Goal: Task Accomplishment & Management: Manage account settings

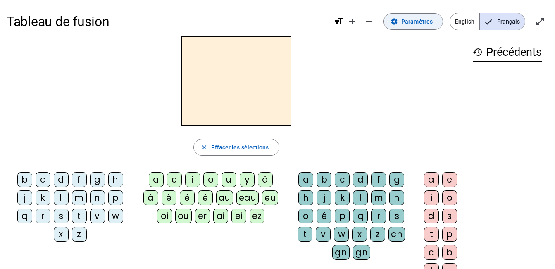
click at [402, 26] on span "Paramètres" at bounding box center [417, 22] width 31 height 10
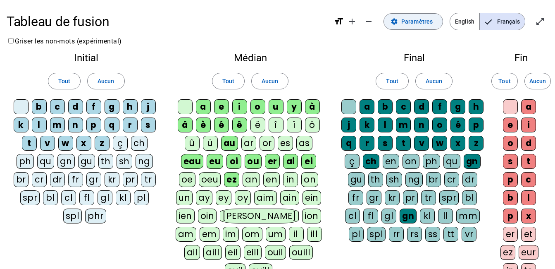
scroll to position [1, 0]
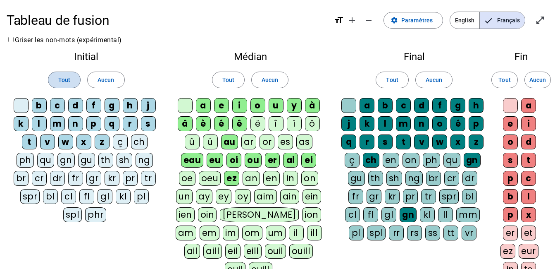
click at [58, 85] on span "Tout" at bounding box center [64, 80] width 12 height 10
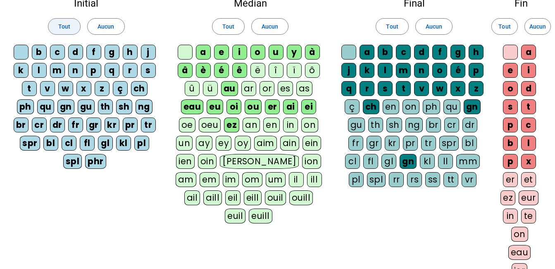
scroll to position [57, 0]
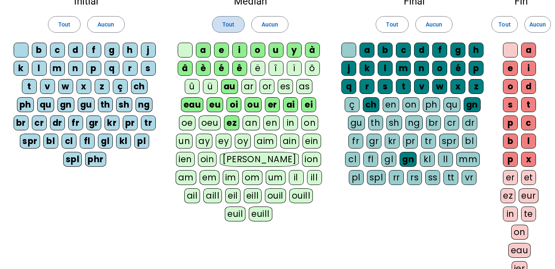
click at [226, 29] on span "Tout" at bounding box center [229, 24] width 12 height 10
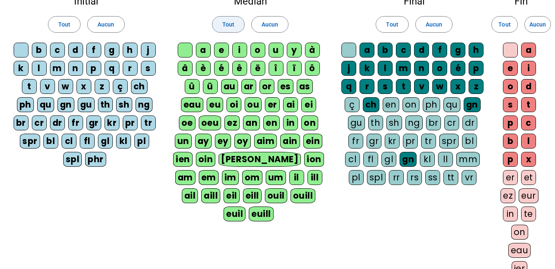
click at [225, 29] on span "Tout" at bounding box center [229, 24] width 12 height 10
click at [61, 29] on span "Tout" at bounding box center [64, 24] width 12 height 10
click at [146, 26] on div "Initial Tout Aucun b c d f g h j k l m n p q r s t v w x z ç ch ph qu gn gu th …" at bounding box center [86, 83] width 159 height 187
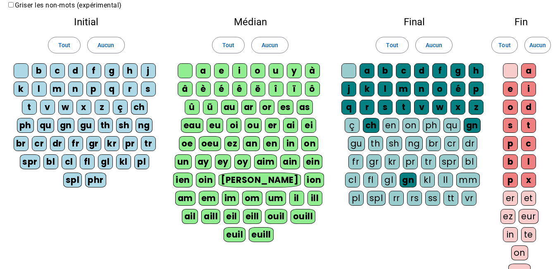
scroll to position [0, 0]
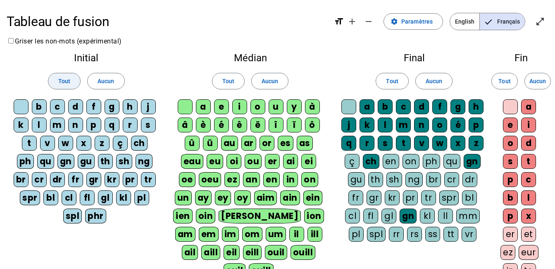
click at [60, 86] on span "Tout" at bounding box center [64, 81] width 12 height 10
click at [230, 86] on span "Tout" at bounding box center [229, 81] width 12 height 10
click at [400, 91] on span at bounding box center [392, 81] width 32 height 20
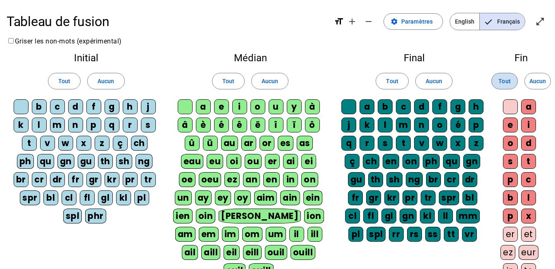
click at [503, 86] on span "Tout" at bounding box center [505, 81] width 12 height 10
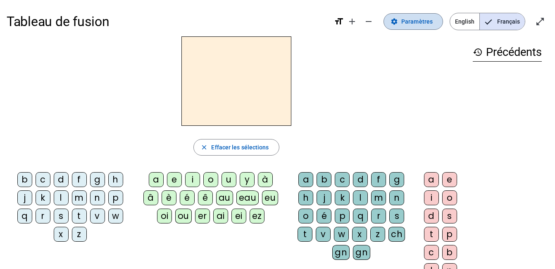
click at [402, 24] on span "Paramètres" at bounding box center [417, 22] width 31 height 10
click at [87, 205] on div "m" at bounding box center [79, 197] width 15 height 15
click at [150, 187] on div "a" at bounding box center [156, 179] width 15 height 15
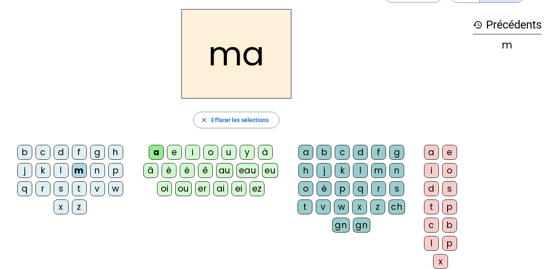
scroll to position [41, 0]
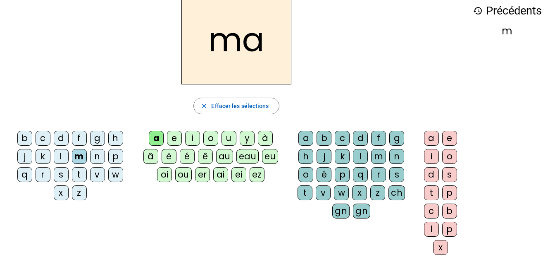
click at [368, 164] on div "l" at bounding box center [360, 156] width 15 height 15
click at [211, 54] on h2 "mal" at bounding box center [237, 39] width 110 height 89
click at [494, 36] on div "ma" at bounding box center [507, 31] width 69 height 10
click at [87, 164] on div "m" at bounding box center [79, 156] width 15 height 15
click at [26, 146] on div "b" at bounding box center [24, 138] width 15 height 15
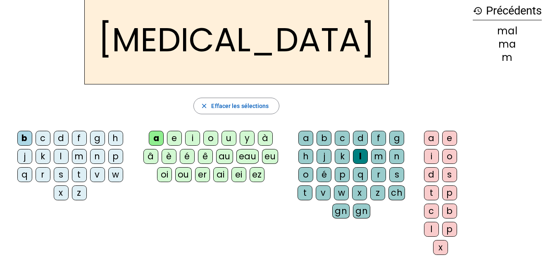
click at [69, 182] on div "s" at bounding box center [61, 174] width 15 height 15
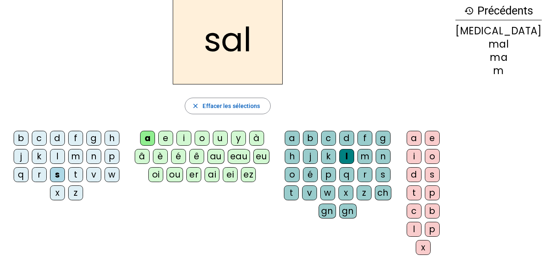
click at [171, 146] on div "e" at bounding box center [165, 138] width 15 height 15
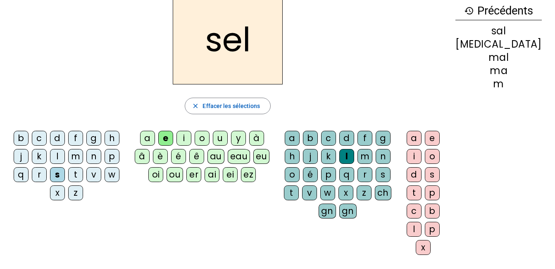
click at [83, 164] on div "m" at bounding box center [75, 156] width 15 height 15
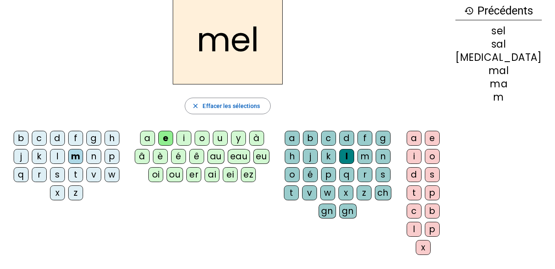
click at [144, 146] on div "a" at bounding box center [147, 138] width 15 height 15
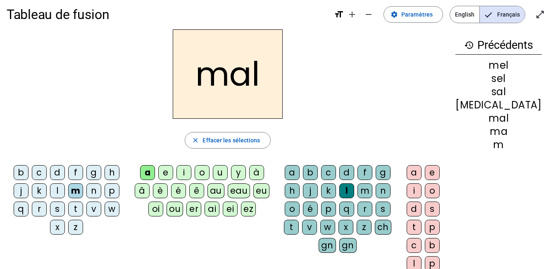
scroll to position [0, 0]
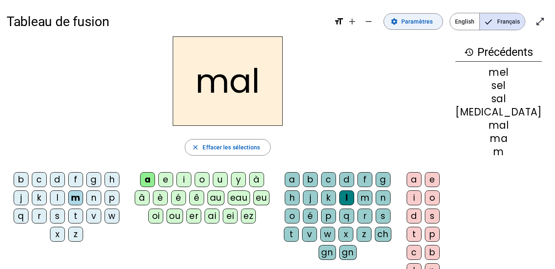
click at [402, 26] on span "Paramètres" at bounding box center [417, 22] width 31 height 10
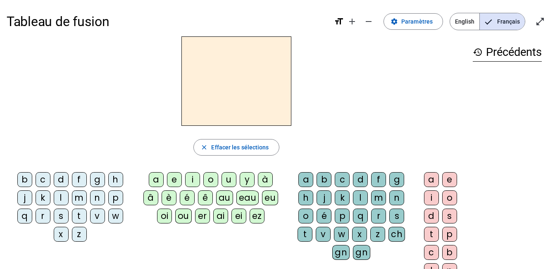
click at [337, 156] on div "close Effacer les sélections" at bounding box center [237, 147] width 460 height 17
click at [194, 156] on button "close Effacer les sélections" at bounding box center [237, 147] width 86 height 17
click at [197, 156] on button "close Effacer les sélections" at bounding box center [237, 147] width 86 height 17
click at [402, 26] on span "Paramètres" at bounding box center [417, 22] width 31 height 10
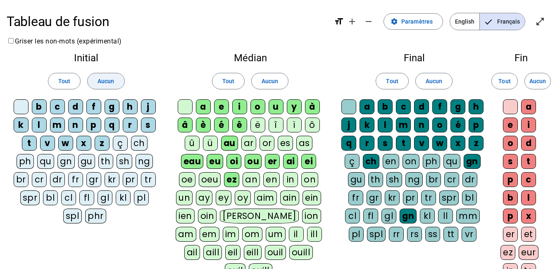
click at [105, 86] on span "Aucun" at bounding box center [106, 81] width 17 height 10
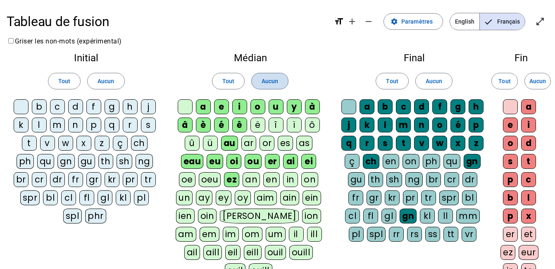
click at [278, 86] on span "Aucun" at bounding box center [270, 81] width 17 height 10
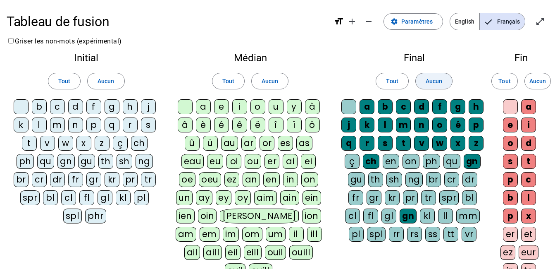
drag, startPoint x: 438, startPoint y: 95, endPoint x: 443, endPoint y: 95, distance: 4.6
click at [438, 86] on span "Aucun" at bounding box center [434, 81] width 17 height 10
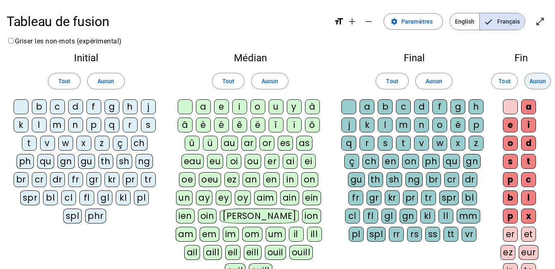
click at [539, 86] on span "Aucun" at bounding box center [538, 81] width 17 height 10
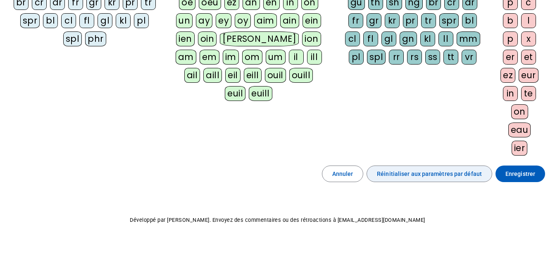
scroll to position [475, 0]
click at [413, 169] on span "Réinitialiser aux paramètres par défaut" at bounding box center [429, 174] width 105 height 10
click at [412, 169] on span "Réinitialiser aux paramètres par défaut" at bounding box center [429, 174] width 105 height 10
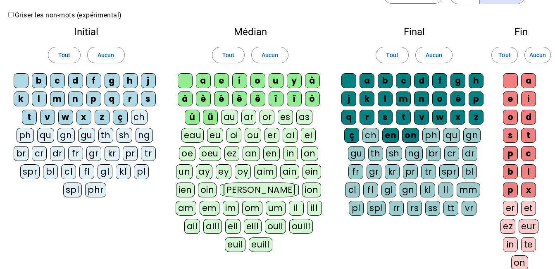
scroll to position [0, 0]
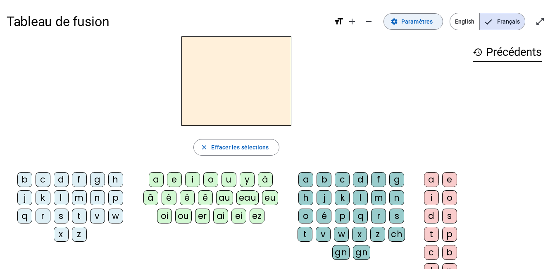
click at [428, 31] on div "Tableau de fusion format_size add remove settings Paramètres English Français o…" at bounding box center [278, 22] width 542 height 30
click at [413, 26] on span "Paramètres" at bounding box center [417, 22] width 31 height 10
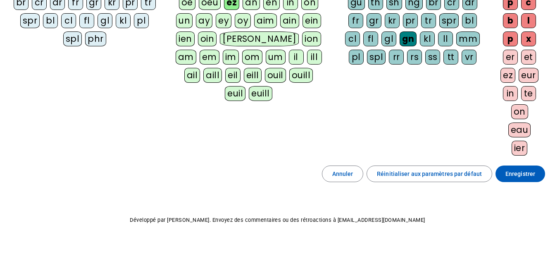
scroll to position [372, 0]
click at [410, 179] on span "Réinitialiser aux paramètres par défaut" at bounding box center [429, 174] width 105 height 10
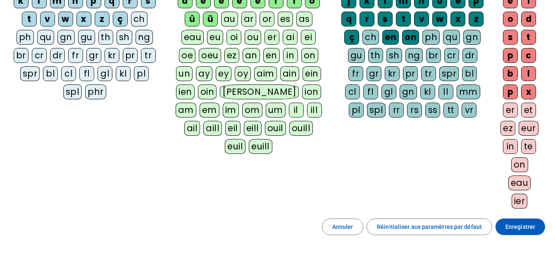
scroll to position [0, 0]
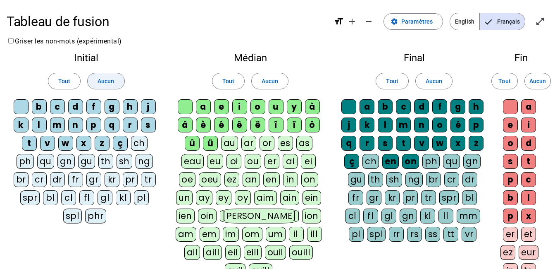
click at [104, 86] on span "Aucun" at bounding box center [106, 81] width 17 height 10
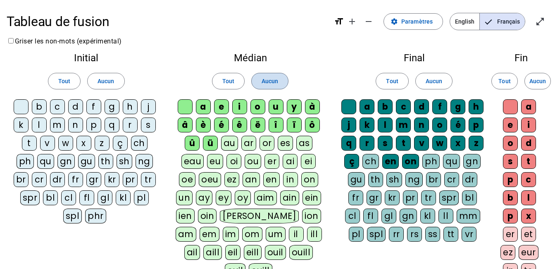
click at [272, 86] on span "Aucun" at bounding box center [270, 81] width 17 height 10
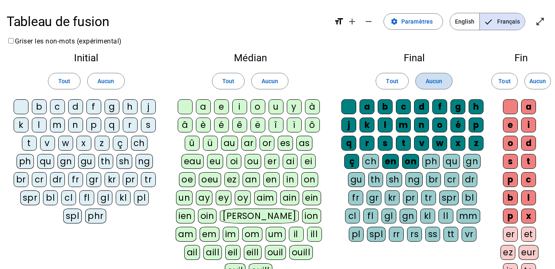
click at [439, 86] on span "Aucun" at bounding box center [434, 81] width 17 height 10
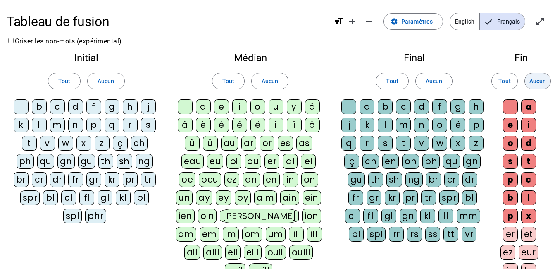
click at [531, 86] on span "Aucun" at bounding box center [538, 81] width 17 height 10
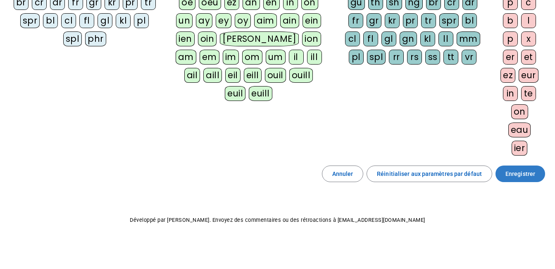
click at [506, 169] on span "Enregistrer" at bounding box center [521, 174] width 30 height 10
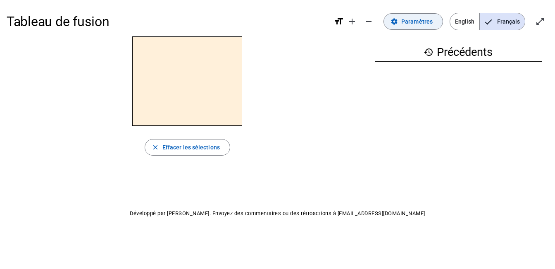
click at [402, 22] on span "Paramètres" at bounding box center [417, 22] width 31 height 10
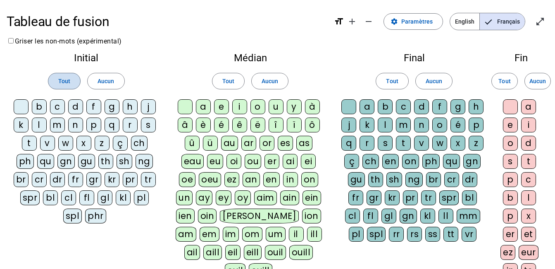
click at [70, 91] on span at bounding box center [64, 81] width 32 height 20
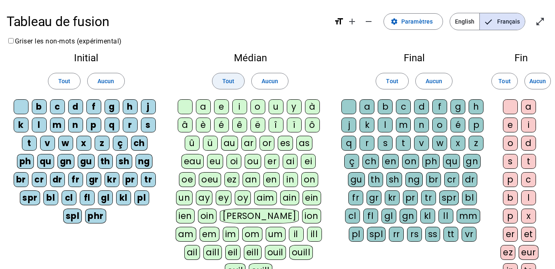
click at [231, 91] on span at bounding box center [229, 81] width 32 height 20
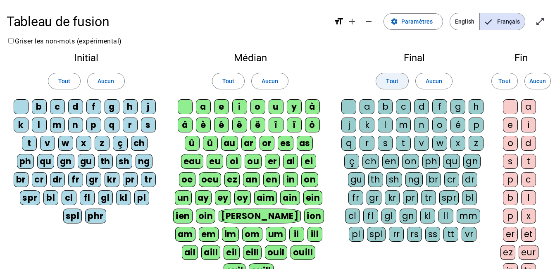
click at [391, 86] on span "Tout" at bounding box center [392, 81] width 12 height 10
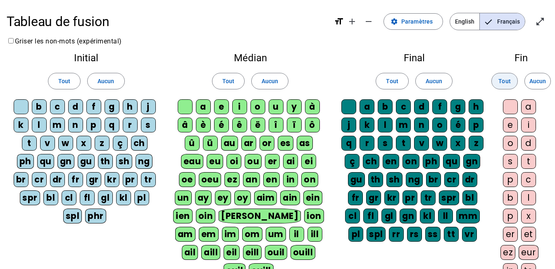
click at [508, 86] on span "Tout" at bounding box center [505, 81] width 12 height 10
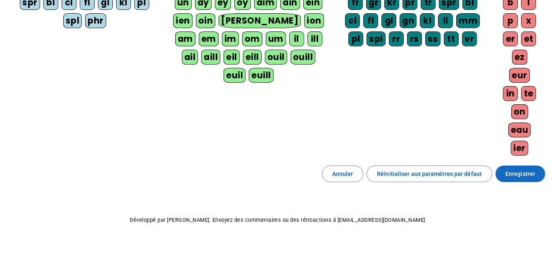
click at [506, 169] on span "Enregistrer" at bounding box center [521, 174] width 30 height 10
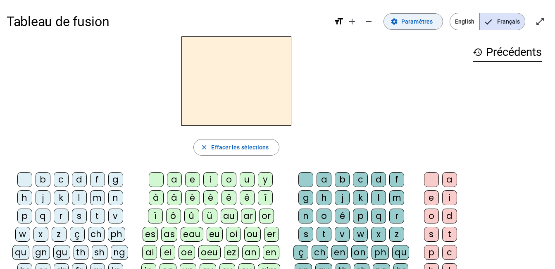
click at [402, 24] on span "Paramètres" at bounding box center [417, 22] width 31 height 10
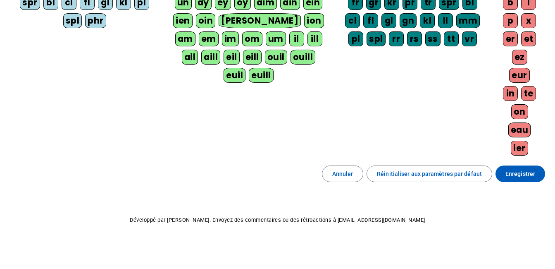
scroll to position [372, 0]
click at [414, 179] on span "Réinitialiser aux paramètres par défaut" at bounding box center [429, 174] width 105 height 10
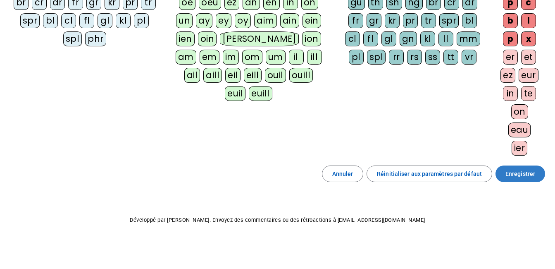
click at [506, 179] on span "Enregistrer" at bounding box center [521, 174] width 30 height 10
